Goal: Task Accomplishment & Management: Manage account settings

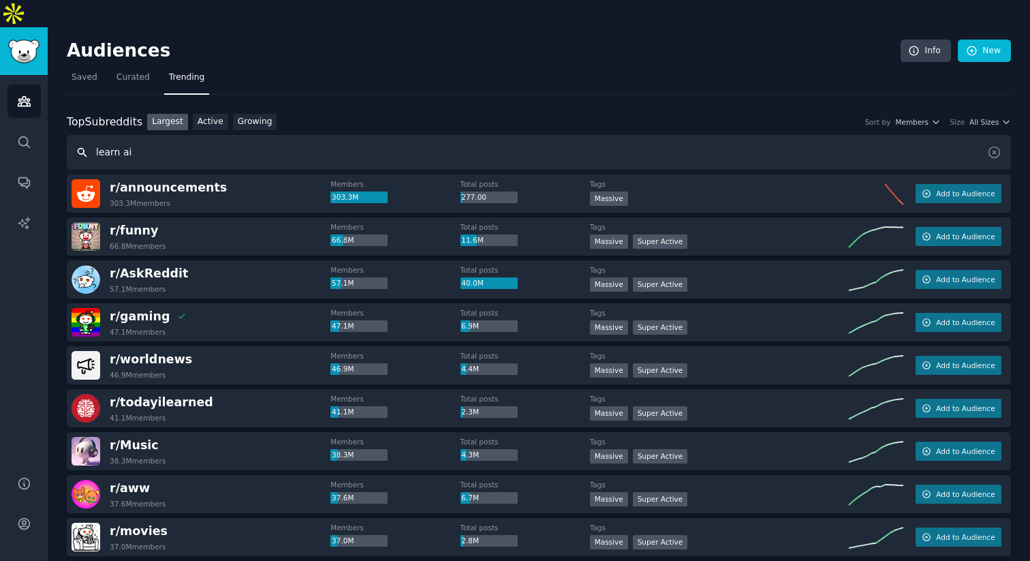
type input "learn ai"
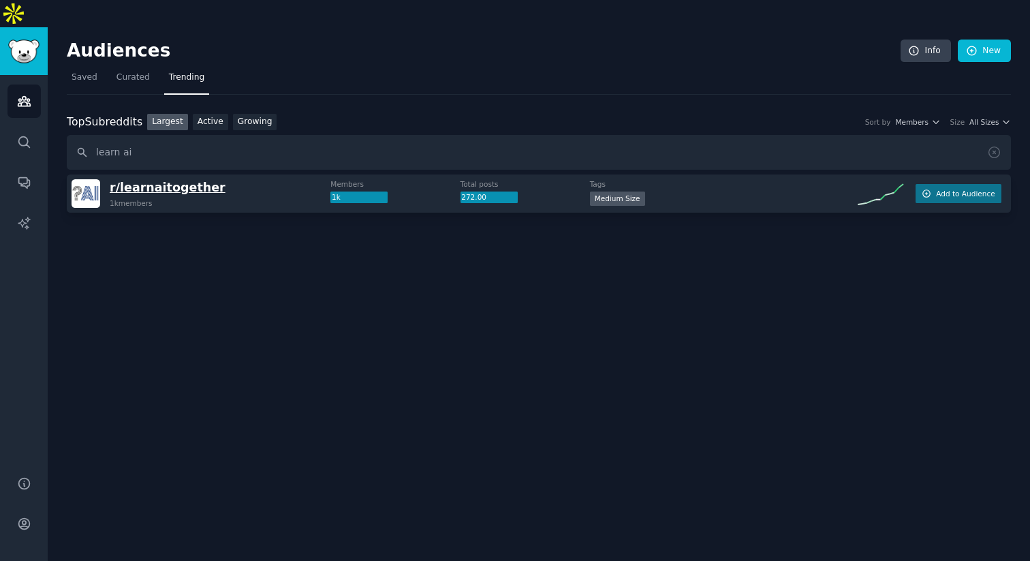
click at [183, 181] on span "r/ learnaitogether" at bounding box center [168, 188] width 116 height 14
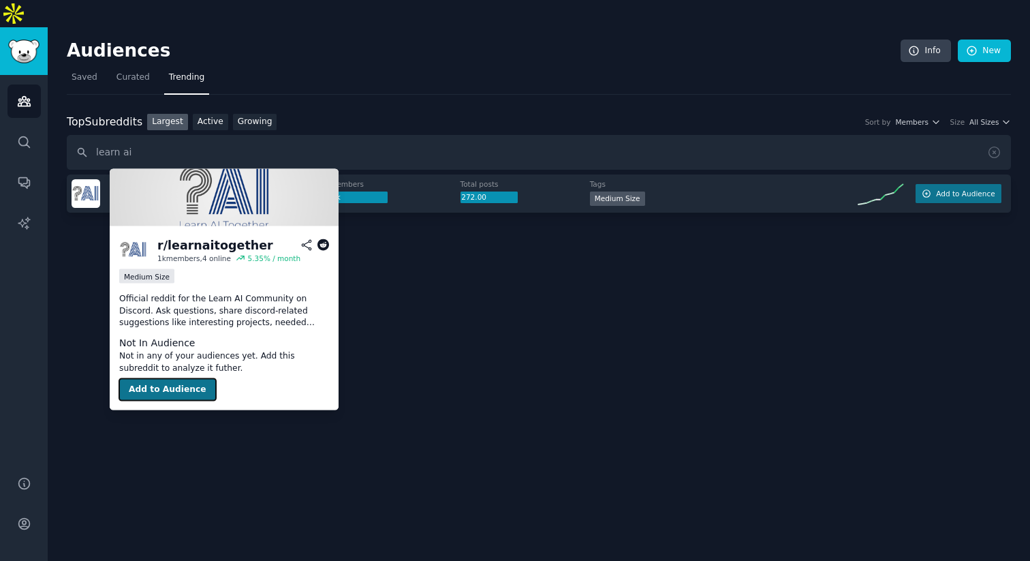
click at [169, 386] on button "Add to Audience" at bounding box center [167, 390] width 97 height 22
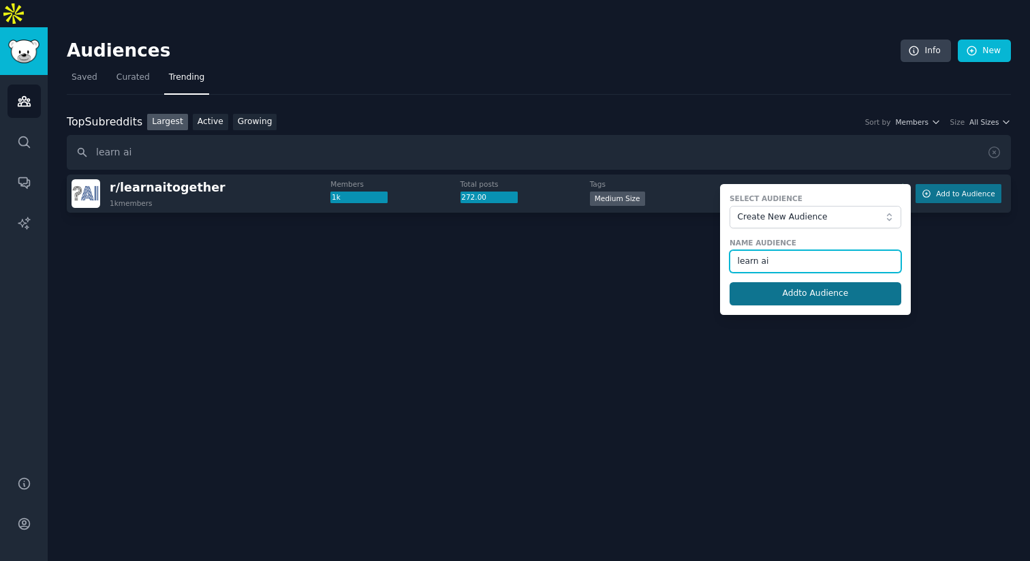
type input "learn ai"
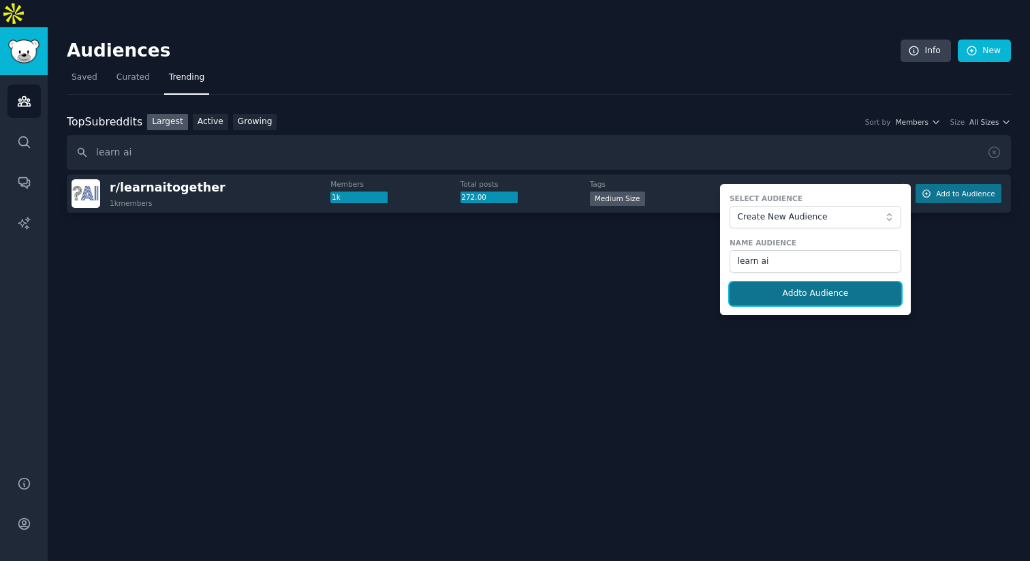
click at [824, 282] on button "Add to Audience" at bounding box center [816, 293] width 172 height 23
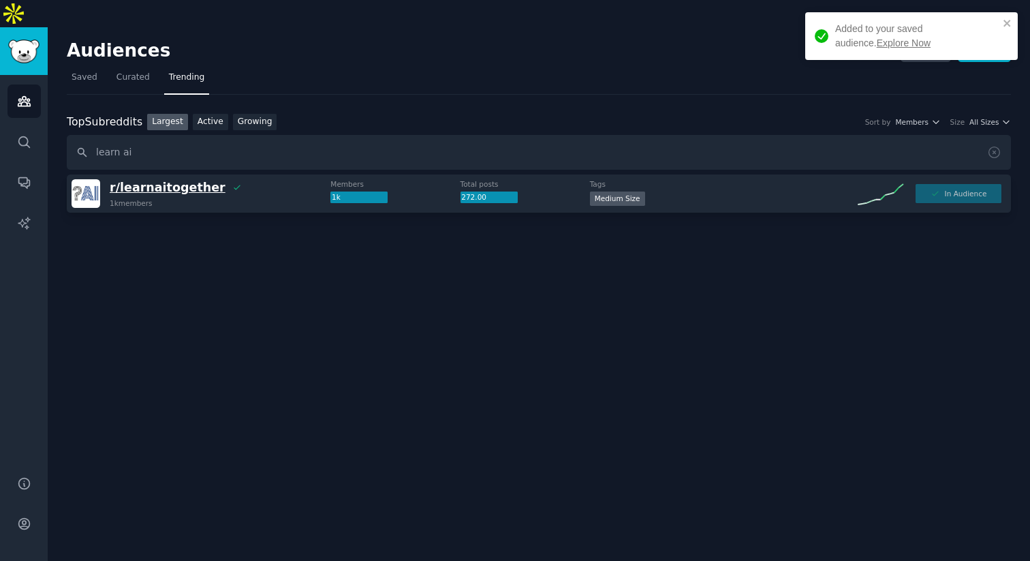
click at [166, 181] on span "r/ learnaitogether" at bounding box center [168, 188] width 116 height 14
click at [877, 41] on link "Explore Now" at bounding box center [904, 42] width 54 height 11
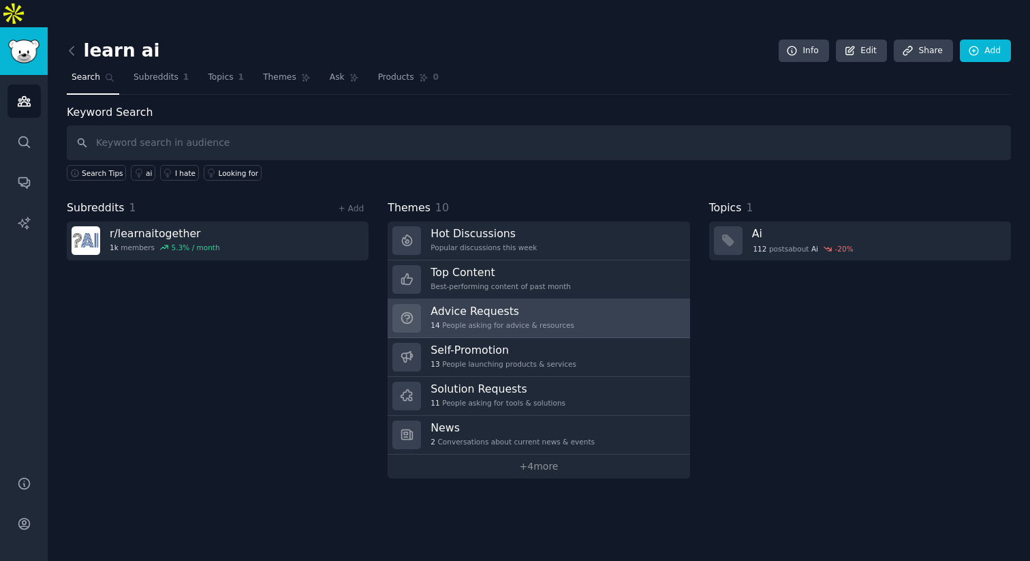
click at [536, 304] on h3 "Advice Requests" at bounding box center [503, 311] width 144 height 14
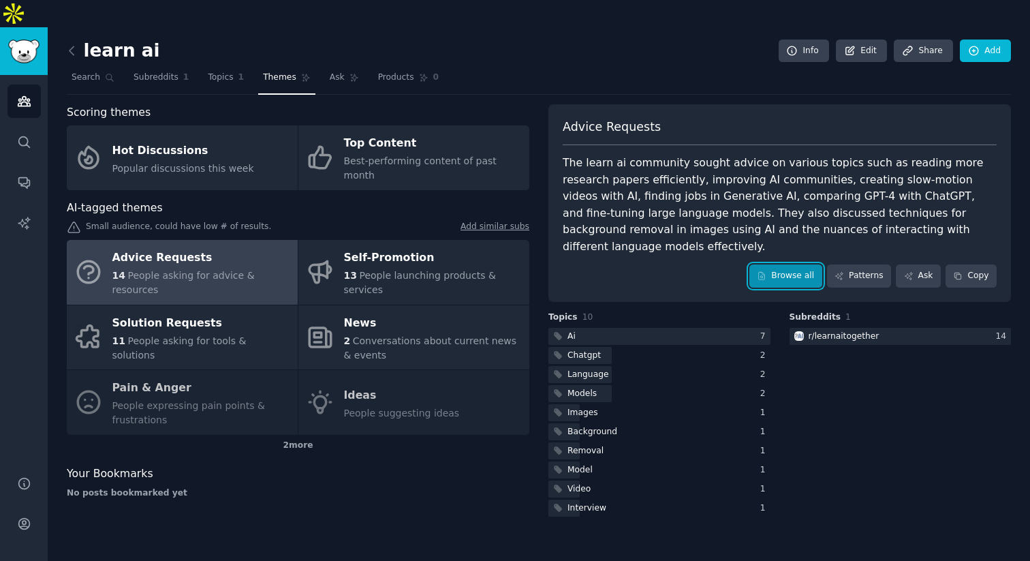
click at [804, 264] on link "Browse all" at bounding box center [786, 275] width 73 height 23
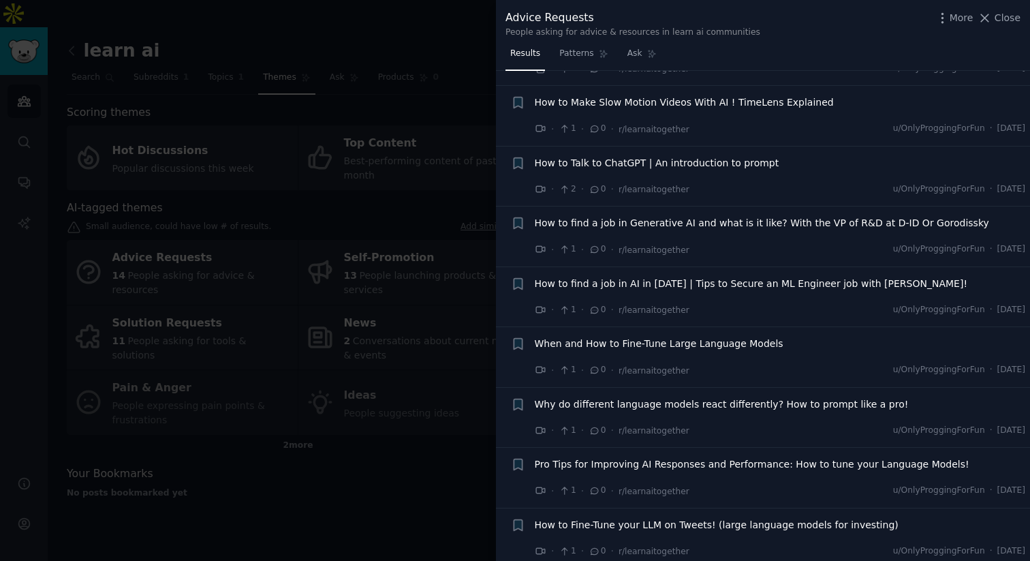
scroll to position [461, 0]
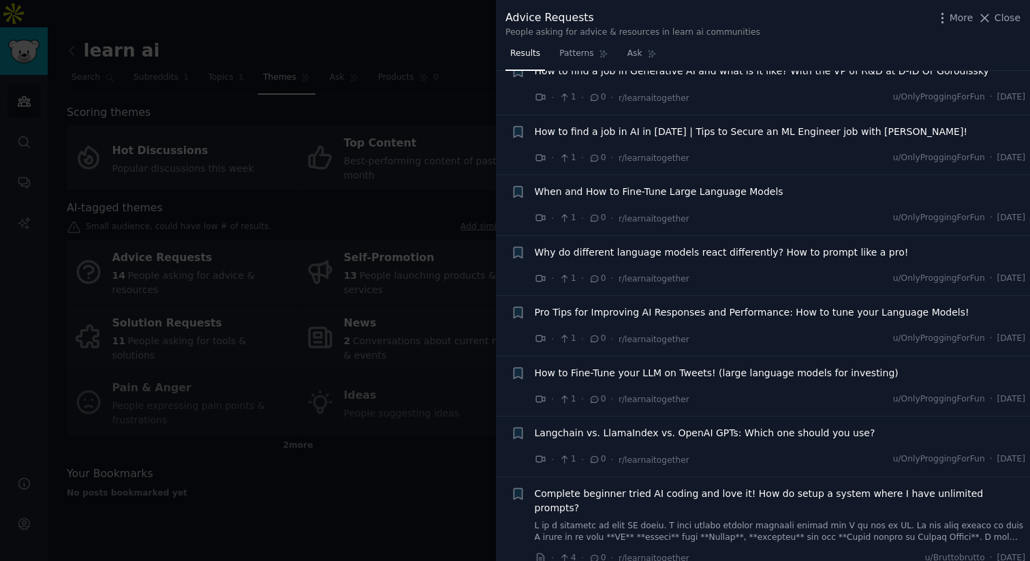
click at [345, 241] on div at bounding box center [515, 280] width 1030 height 561
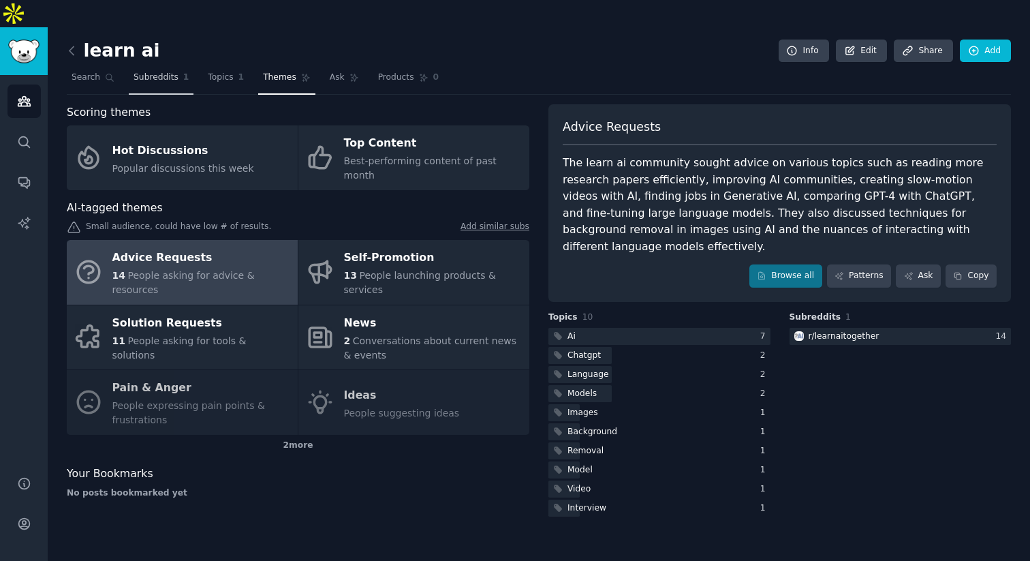
click at [151, 67] on link "Subreddits 1" at bounding box center [161, 81] width 65 height 28
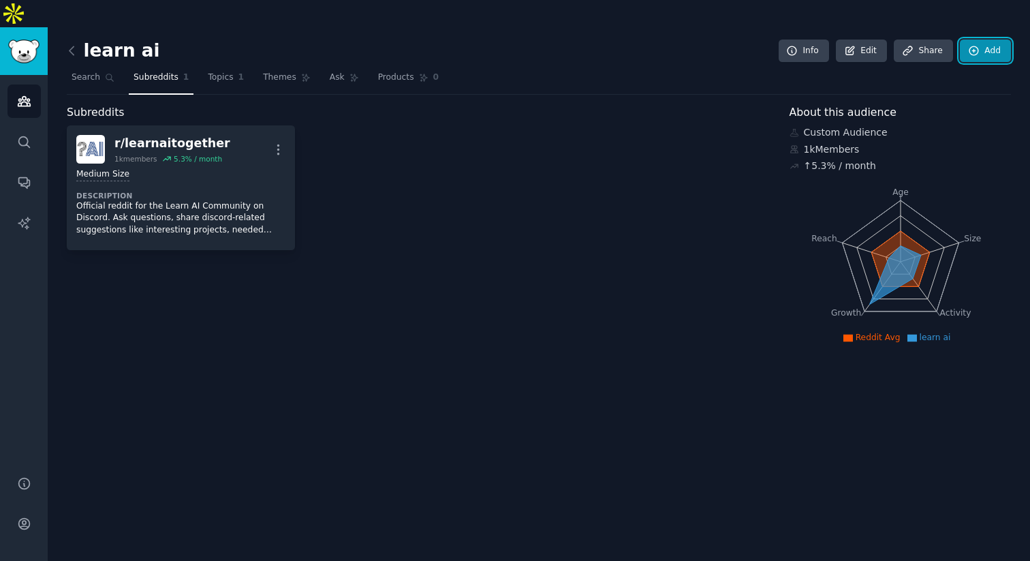
click at [985, 40] on link "Add" at bounding box center [985, 51] width 51 height 23
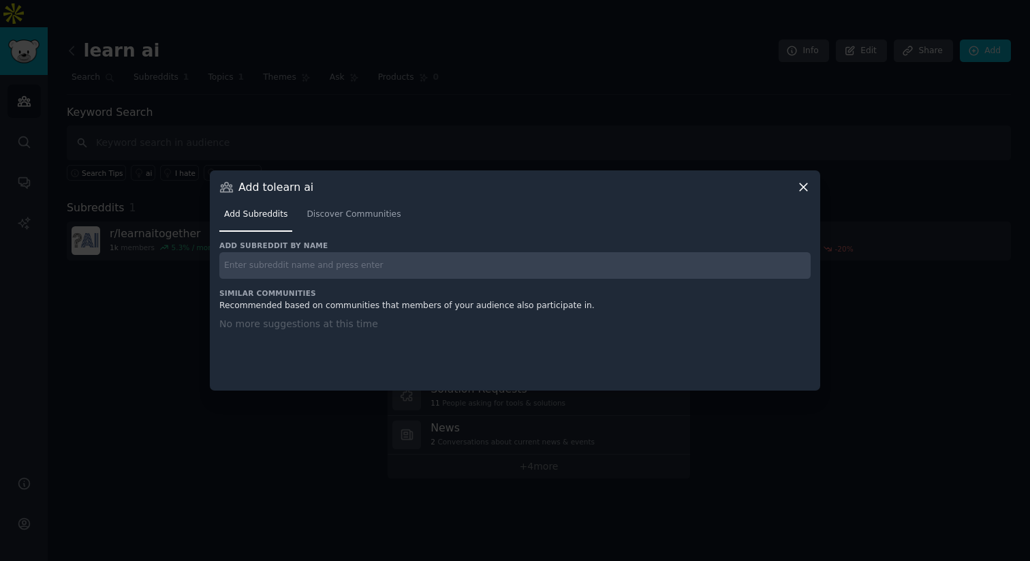
click at [337, 260] on input "text" at bounding box center [515, 265] width 592 height 27
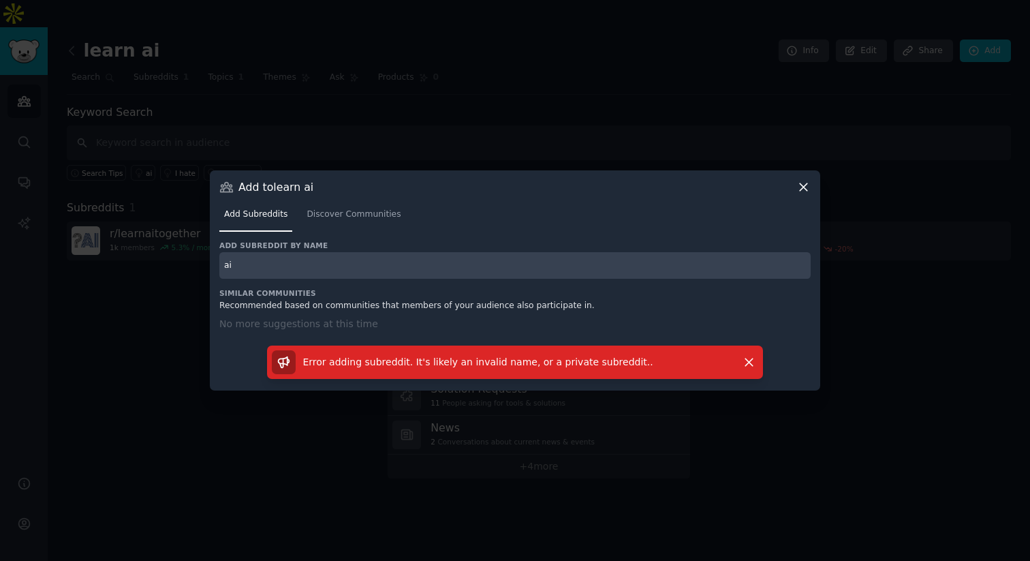
click at [288, 264] on input "ai" at bounding box center [515, 265] width 592 height 27
type input "a"
type input "AI"
click at [326, 221] on link "Discover Communities" at bounding box center [354, 218] width 104 height 28
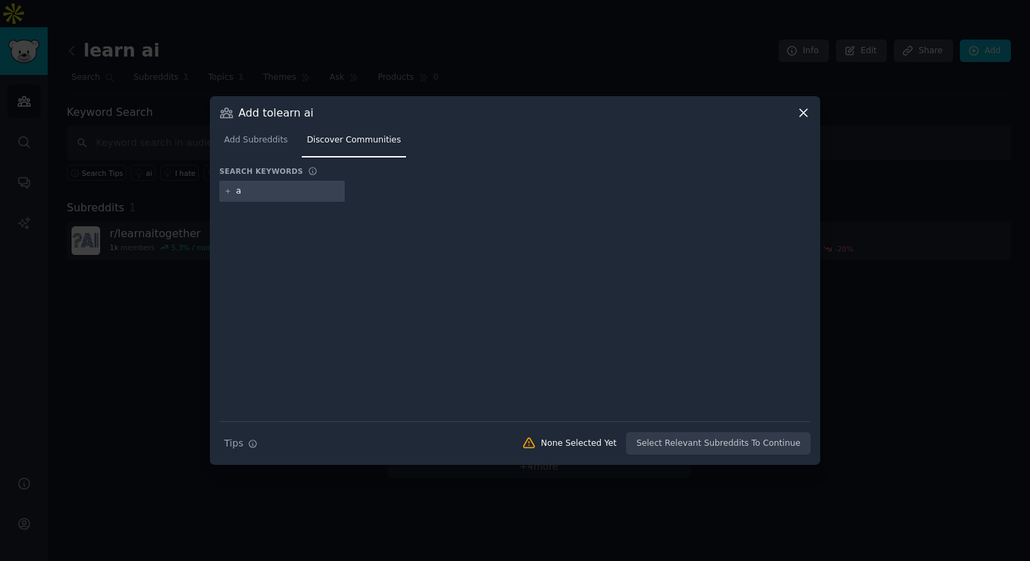
type input "ai"
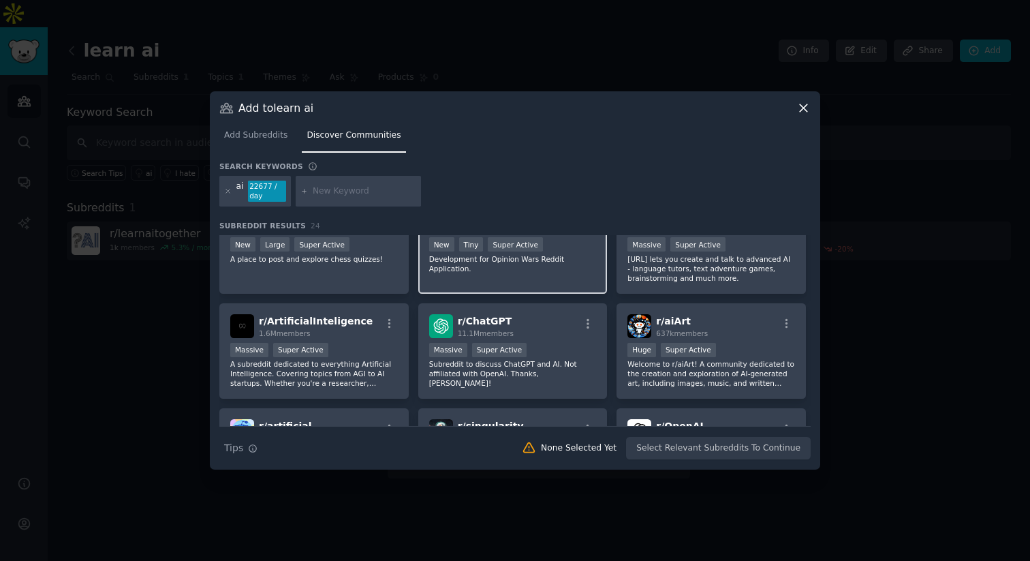
scroll to position [52, 0]
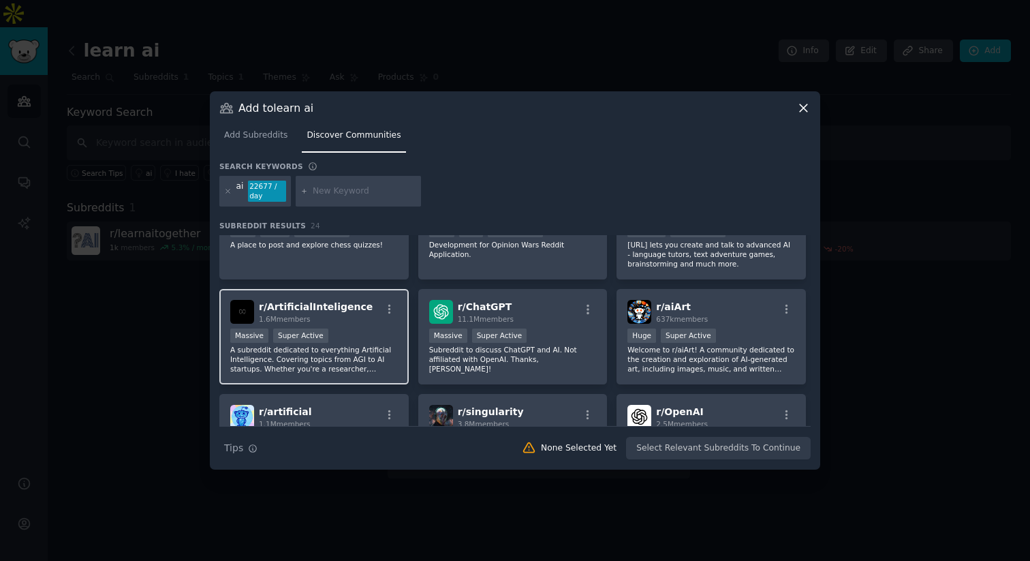
click at [368, 316] on div "r/ ArtificialInteligence 1.6M members" at bounding box center [314, 312] width 168 height 24
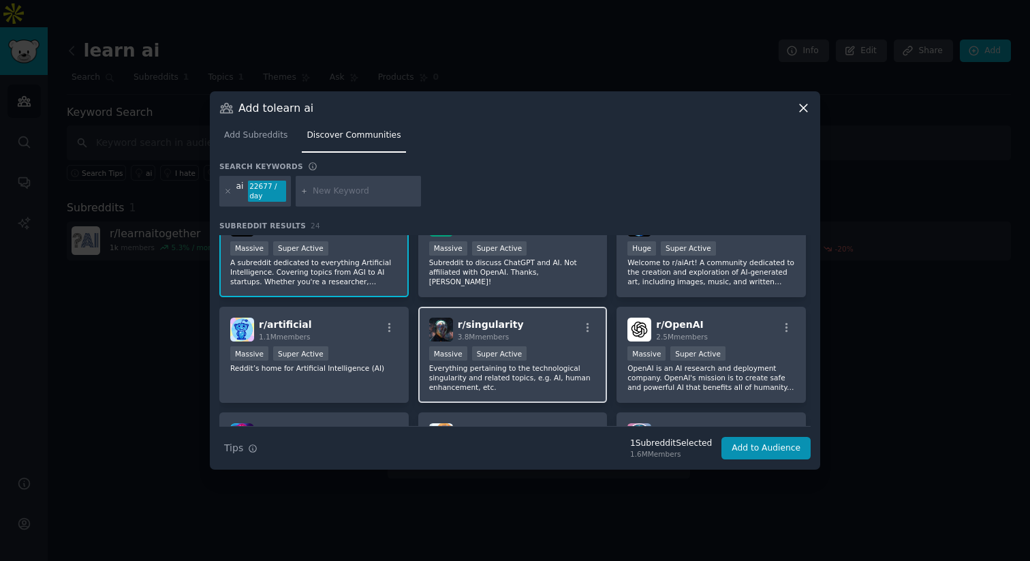
scroll to position [144, 0]
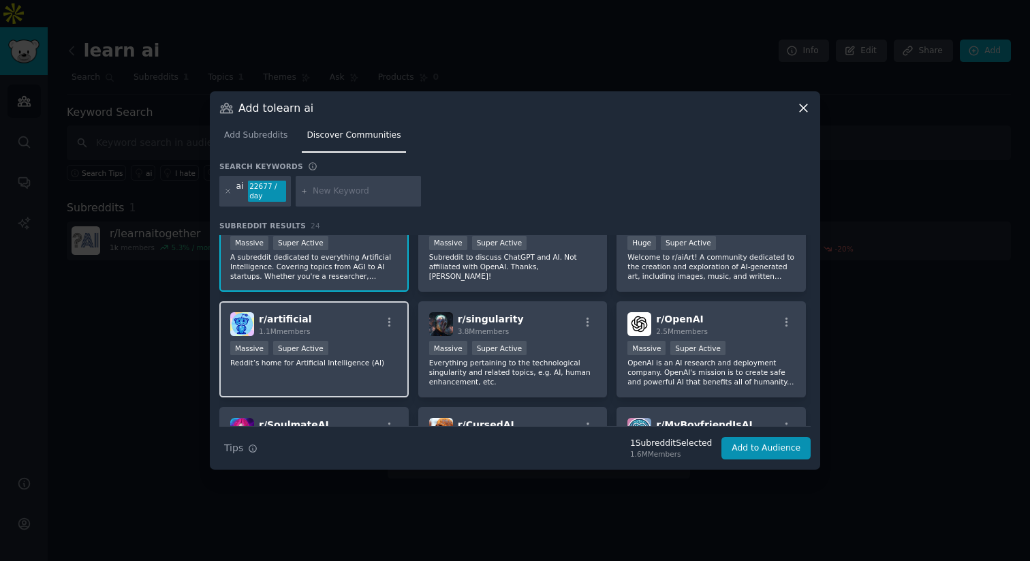
click at [304, 373] on div "r/ artificial 1.1M members Massive Super Active Reddit’s home for Artificial In…" at bounding box center [313, 349] width 189 height 96
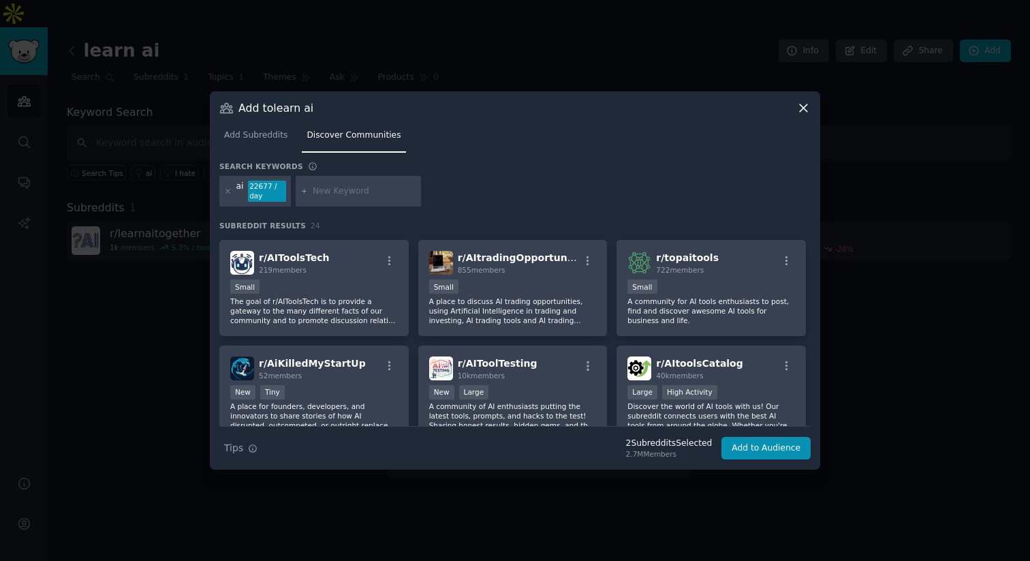
scroll to position [428, 0]
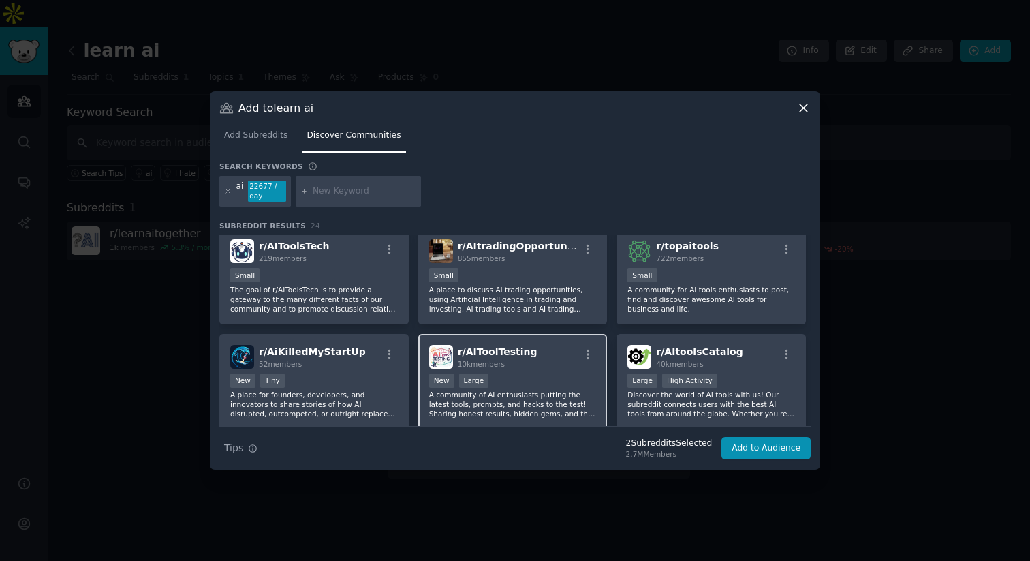
click at [537, 362] on div "r/ AIToolTesting 10k members" at bounding box center [513, 357] width 168 height 24
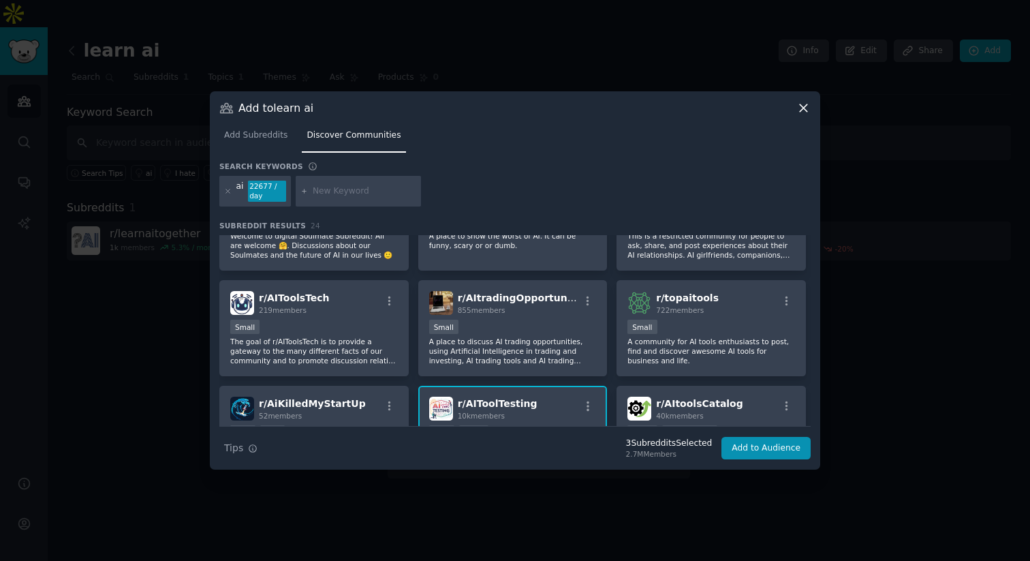
scroll to position [0, 0]
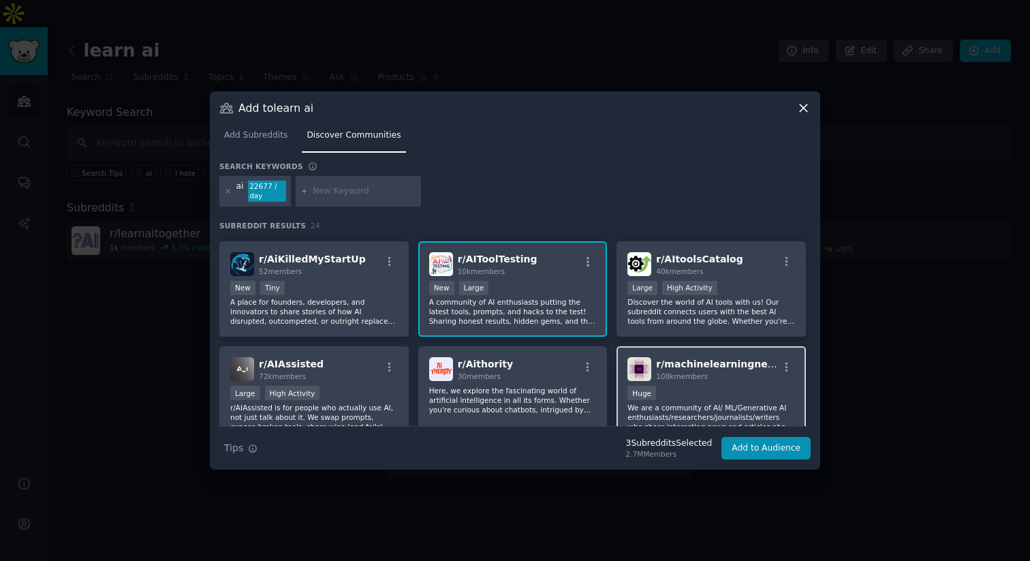
click at [708, 363] on span "r/ machinelearningnews" at bounding box center [719, 363] width 126 height 11
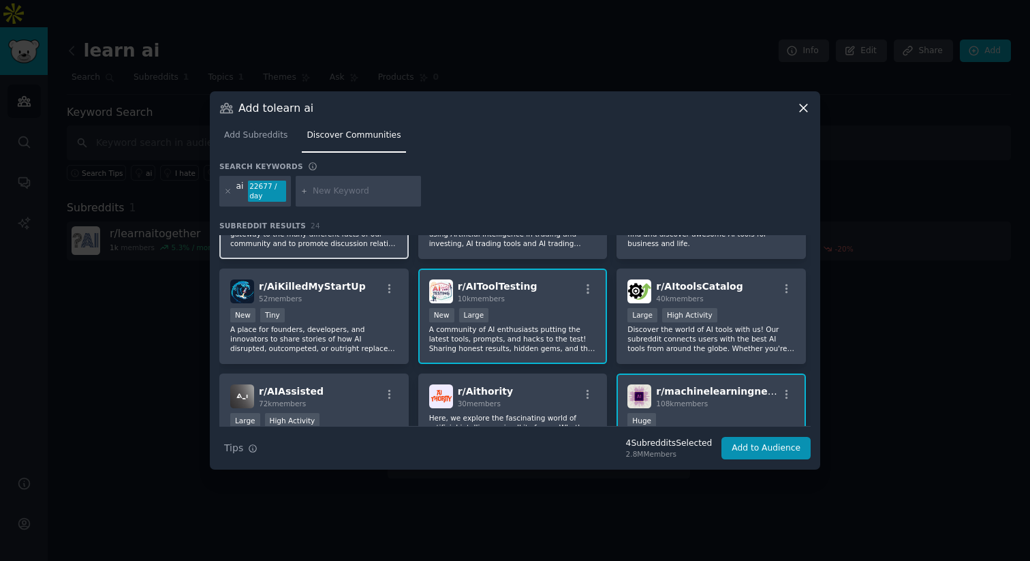
scroll to position [586, 0]
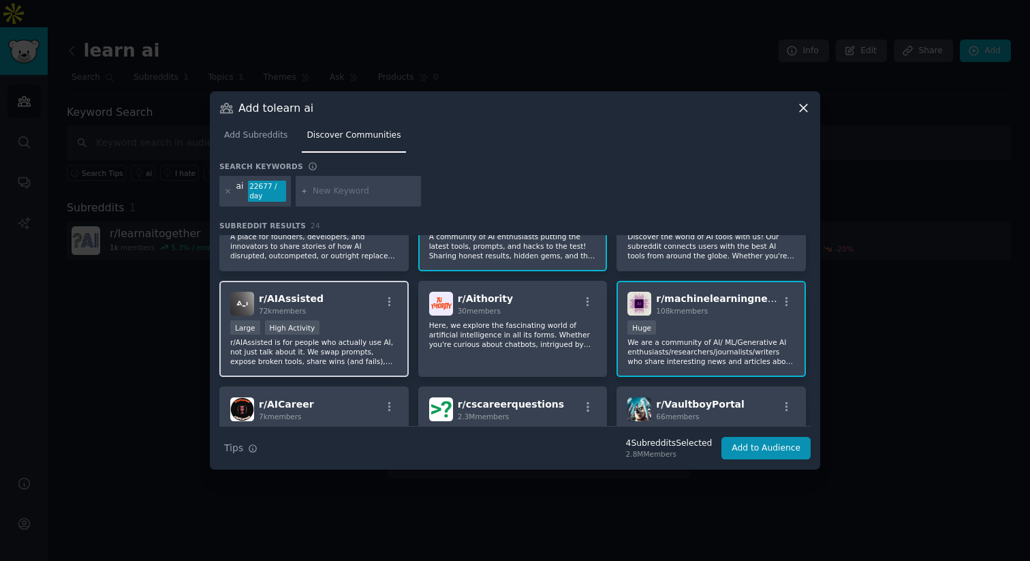
click at [381, 350] on p "r/AIAssisted is for people who actually use AI, not just talk about it. We swap…" at bounding box center [314, 351] width 168 height 29
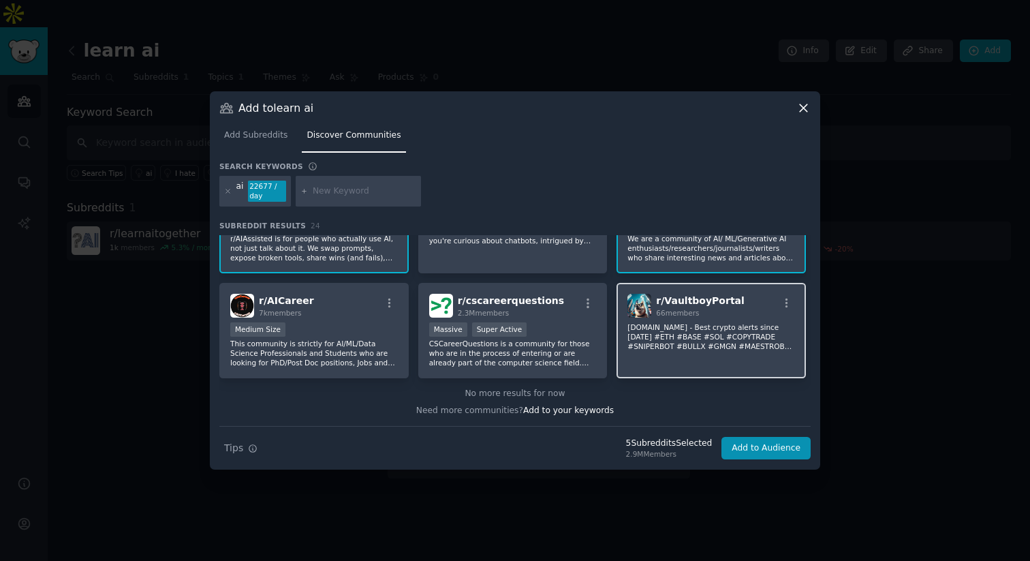
scroll to position [0, 0]
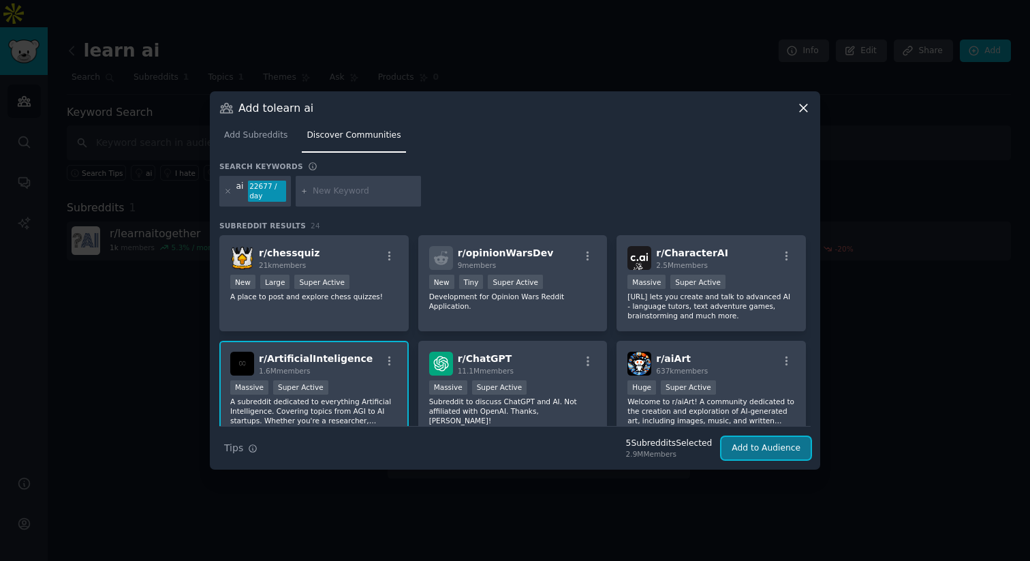
click at [758, 447] on button "Add to Audience" at bounding box center [766, 448] width 89 height 23
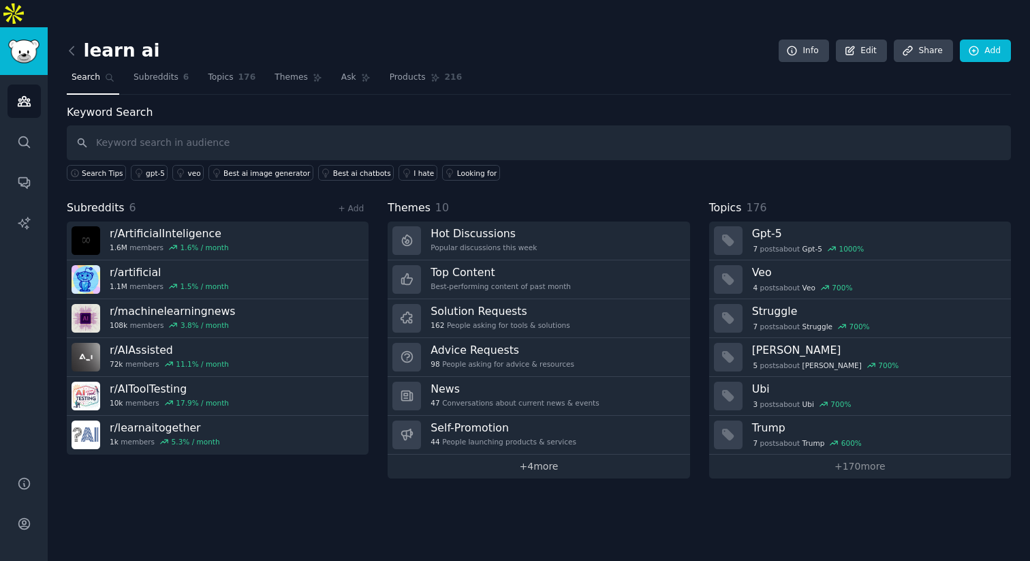
click at [504, 455] on link "+ 4 more" at bounding box center [539, 467] width 302 height 24
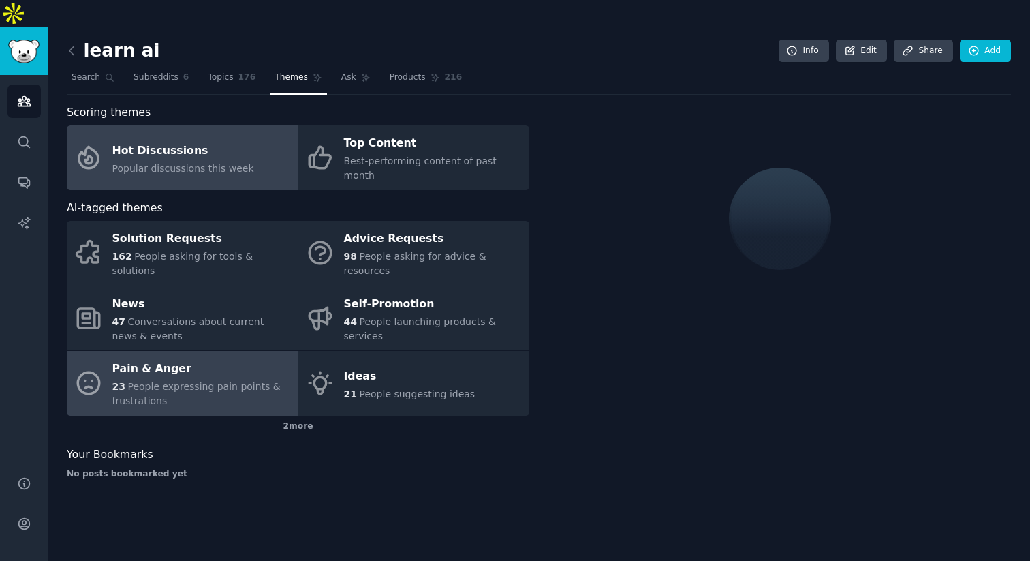
click at [196, 358] on div "Pain & Anger" at bounding box center [201, 369] width 179 height 22
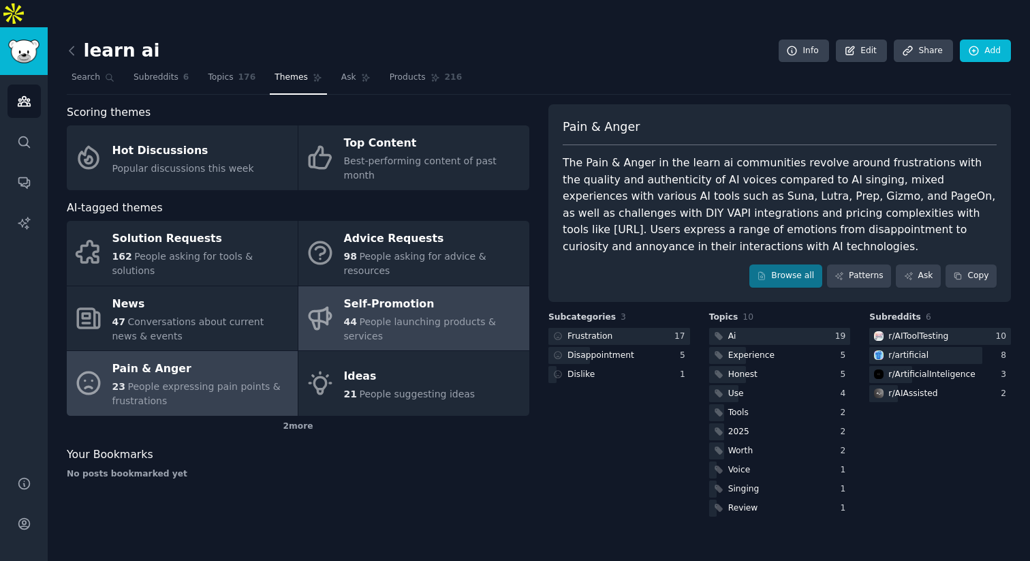
click at [346, 316] on span "44" at bounding box center [350, 321] width 13 height 11
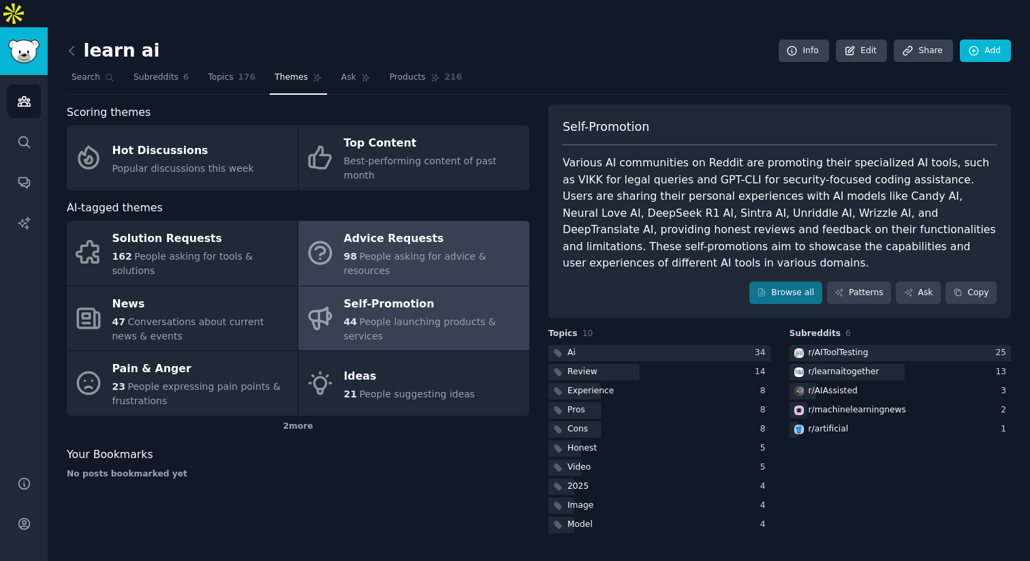
click at [328, 239] on icon at bounding box center [320, 253] width 29 height 29
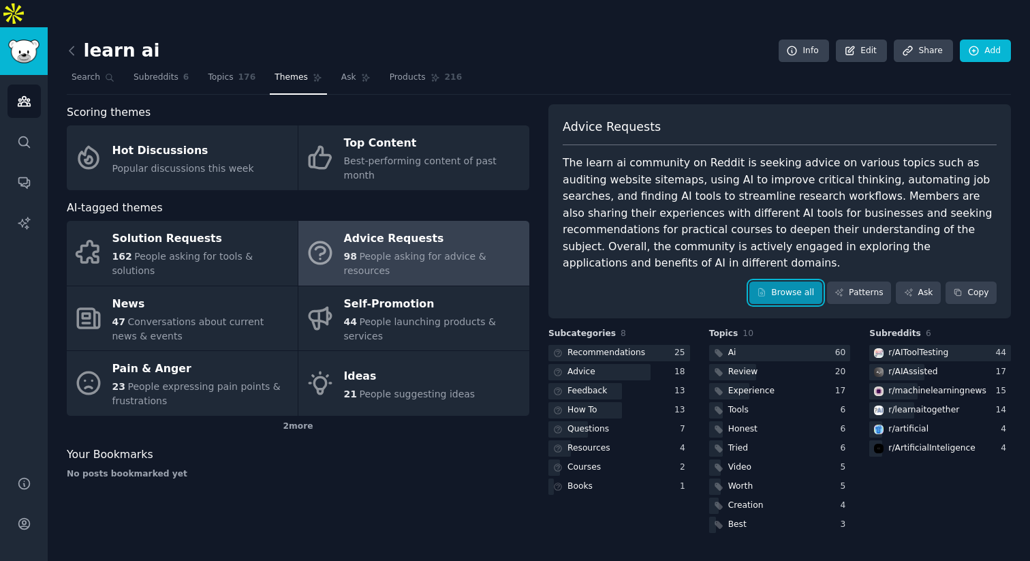
click at [777, 281] on link "Browse all" at bounding box center [786, 292] width 73 height 23
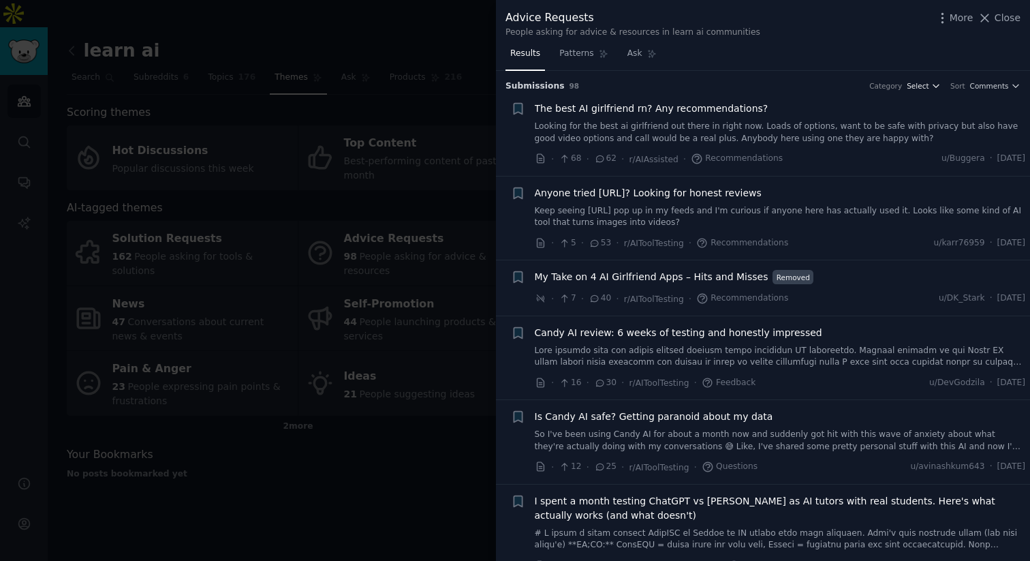
click at [927, 88] on span "Select" at bounding box center [918, 86] width 22 height 10
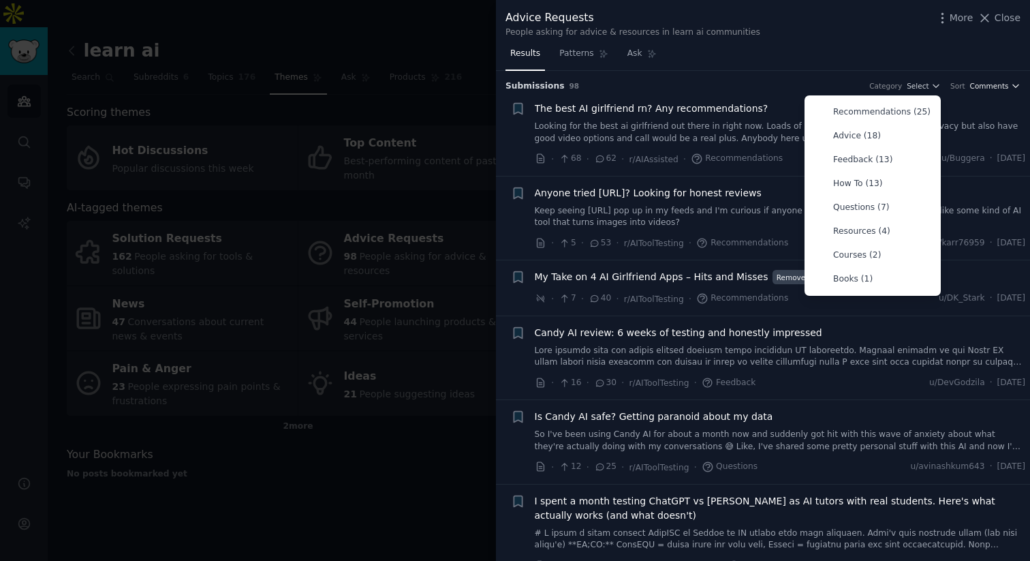
click at [971, 90] on span "Comments" at bounding box center [989, 86] width 39 height 10
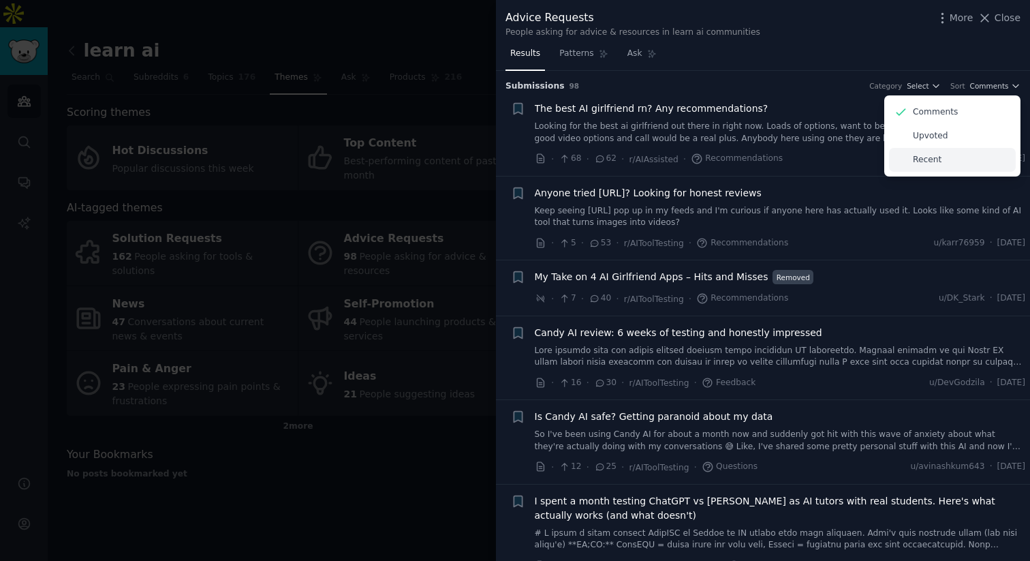
click at [951, 155] on div "Recent" at bounding box center [952, 160] width 127 height 24
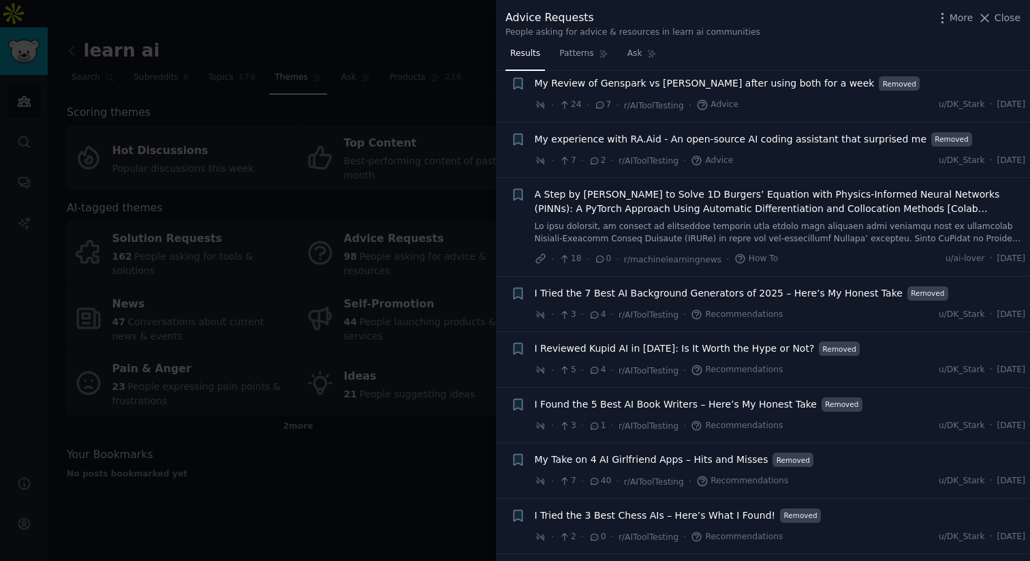
scroll to position [4501, 0]
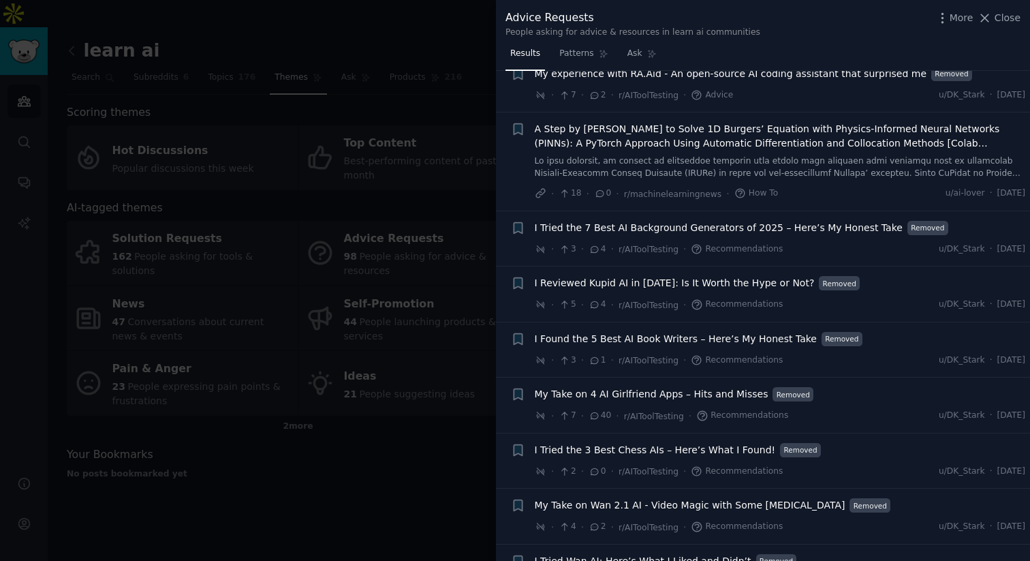
click at [444, 382] on div at bounding box center [515, 280] width 1030 height 561
